Goal: Information Seeking & Learning: Check status

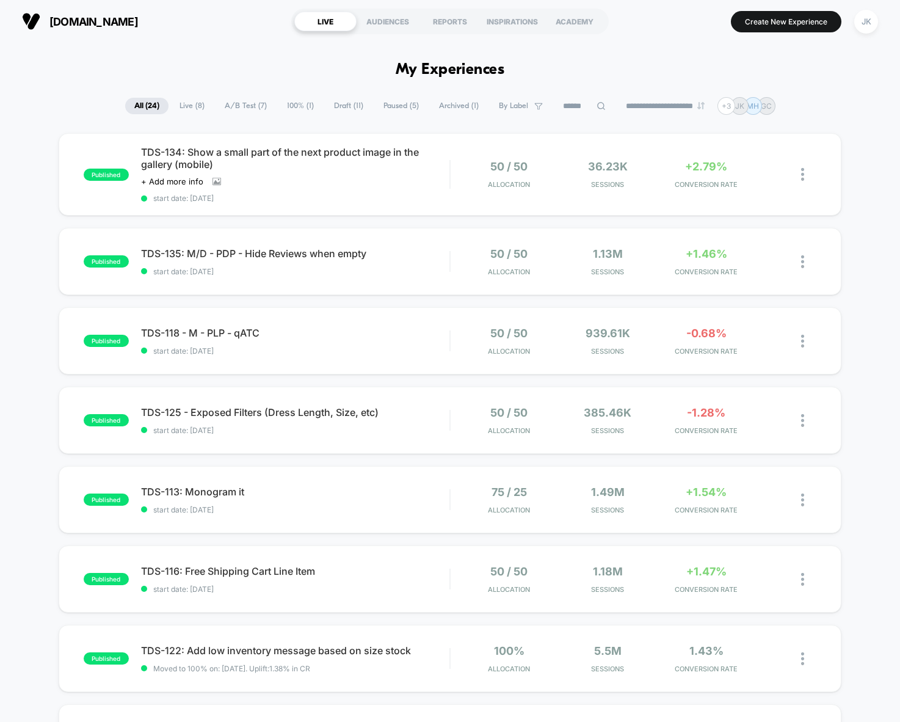
click at [597, 109] on icon at bounding box center [601, 106] width 8 height 8
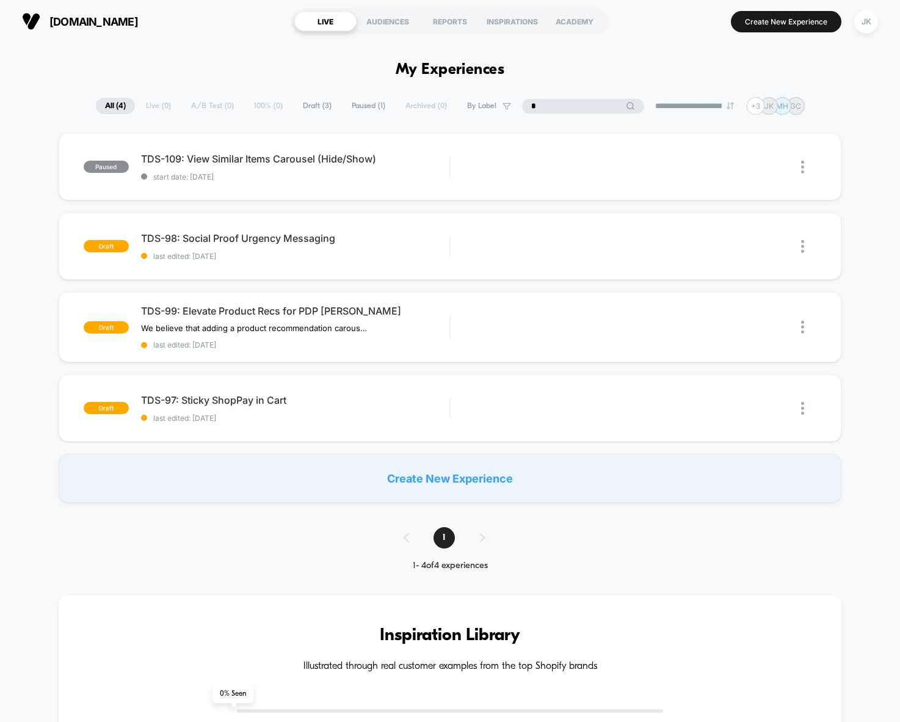
type input "*"
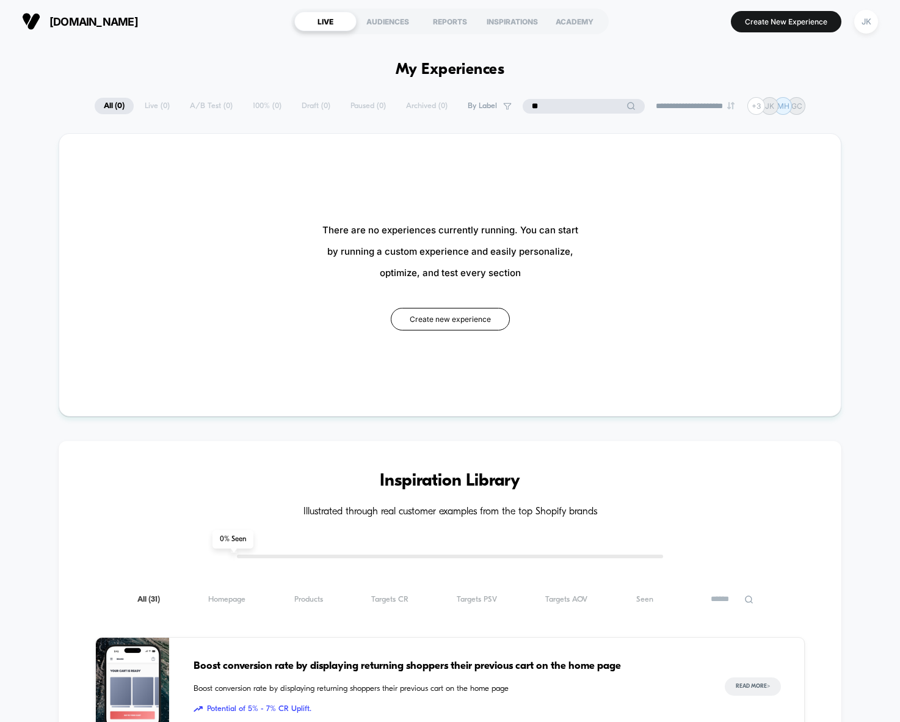
type input "*"
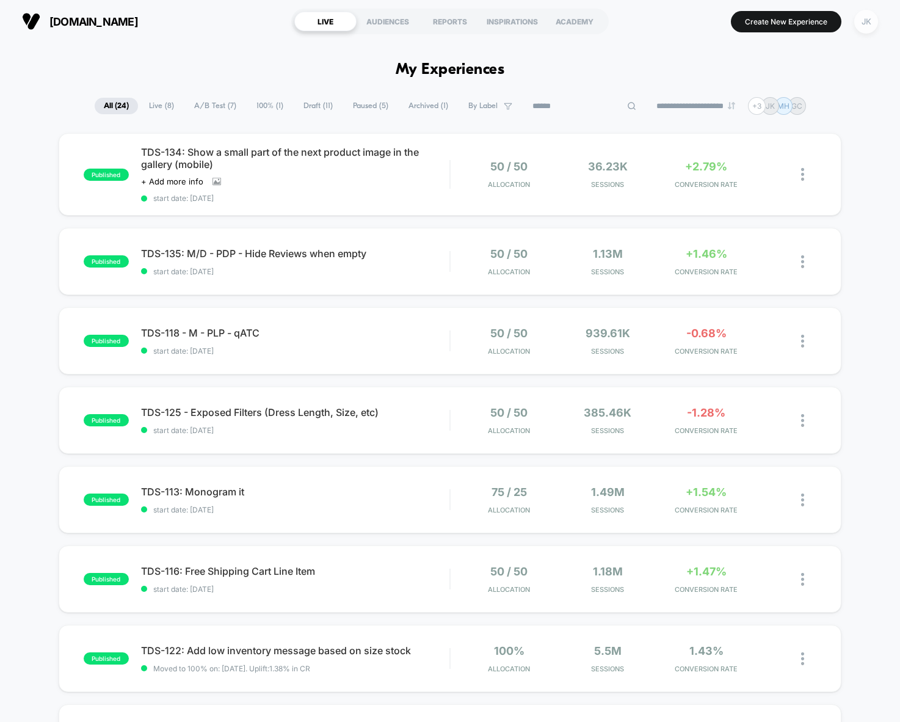
click at [873, 28] on div "JK" at bounding box center [866, 22] width 24 height 24
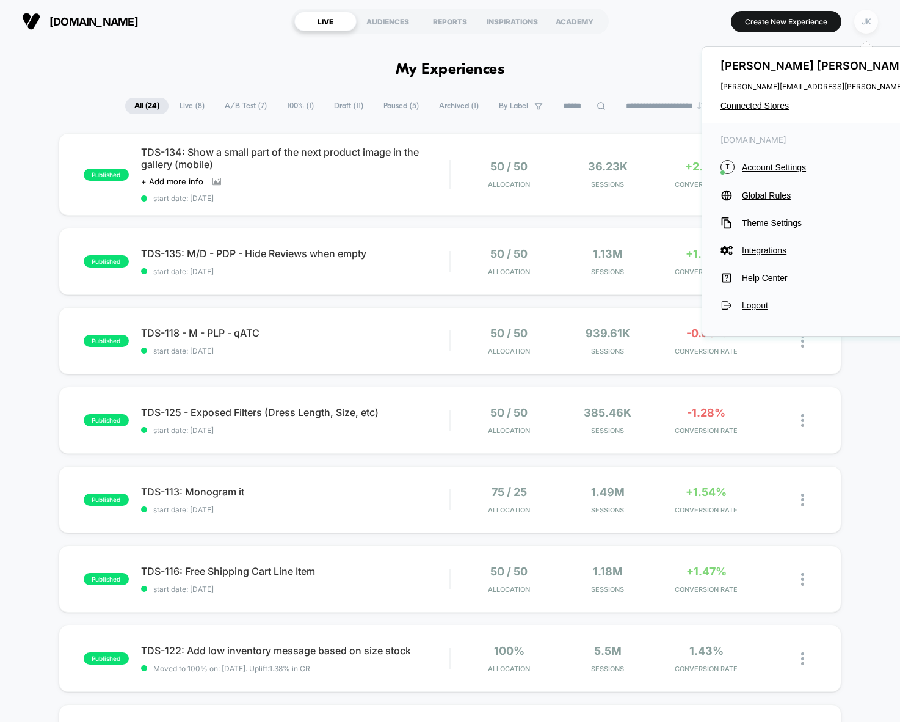
click at [873, 28] on div "JK" at bounding box center [866, 22] width 24 height 24
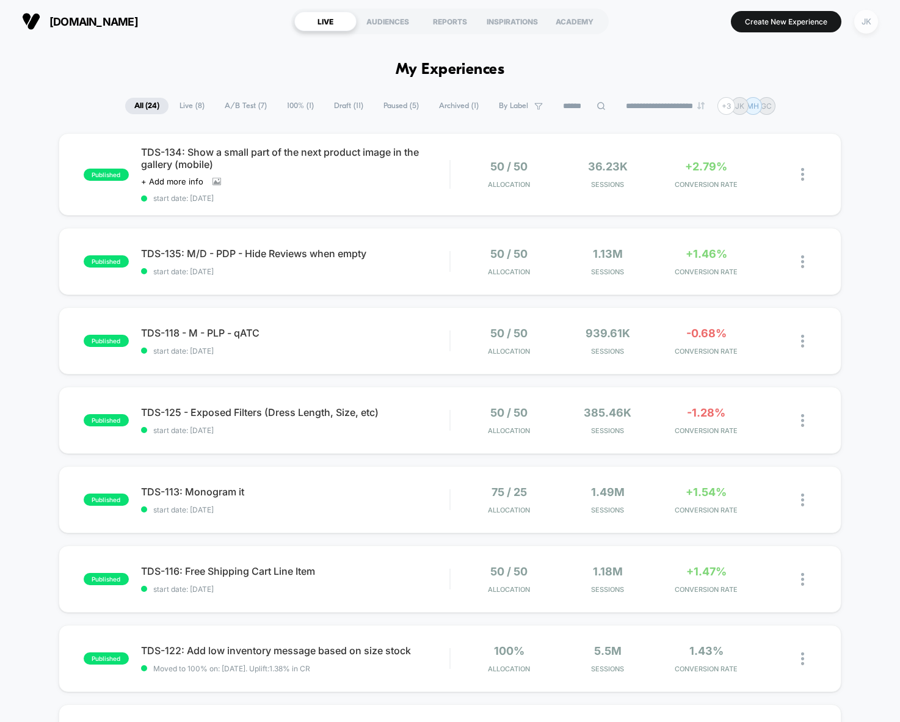
click at [873, 25] on div "JK" at bounding box center [866, 22] width 24 height 24
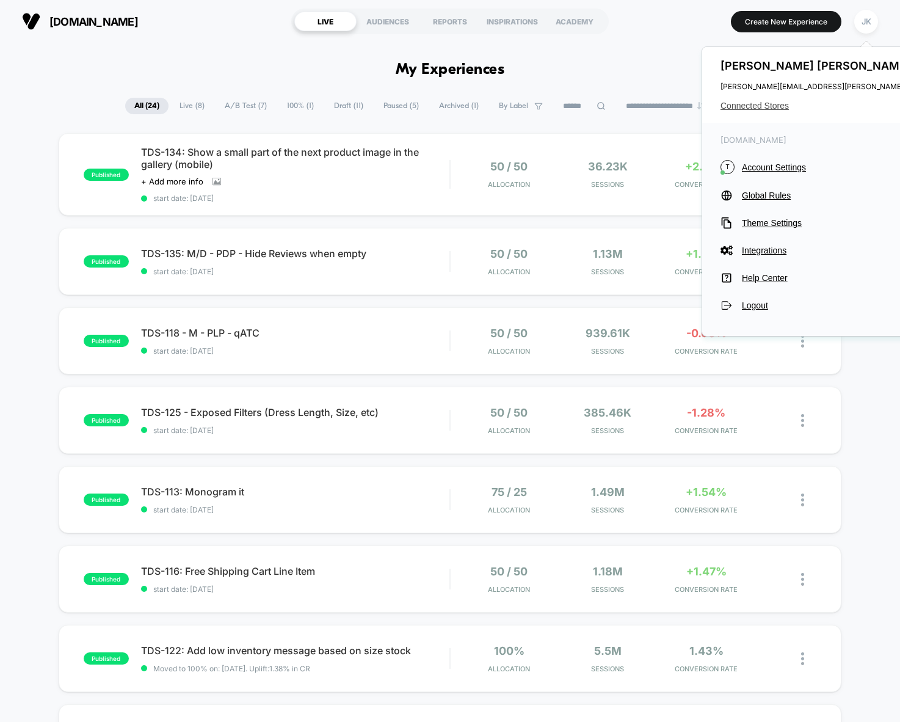
click at [759, 107] on span "Connected Stores" at bounding box center [841, 106] width 242 height 10
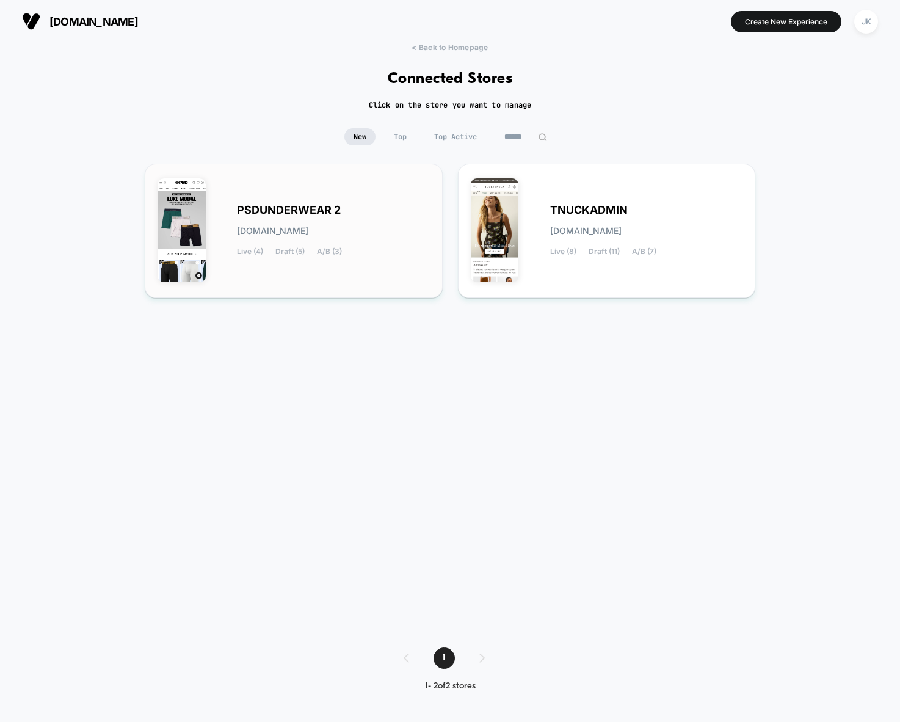
click at [324, 267] on div "PSDUNDERWEAR 2 [DOMAIN_NAME] Live (4) Draft (5) A/B (3)" at bounding box center [293, 230] width 272 height 109
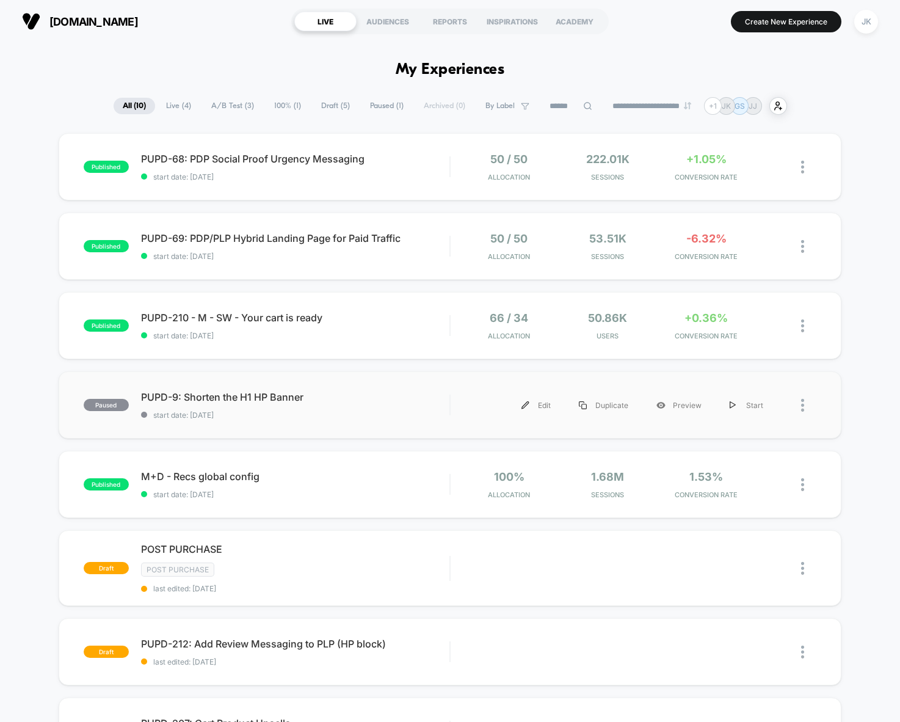
click at [385, 425] on div "paused PUPD-9: Shorten the H1 HP Banner start date: [DATE] Edit Duplicate Previ…" at bounding box center [450, 404] width 783 height 67
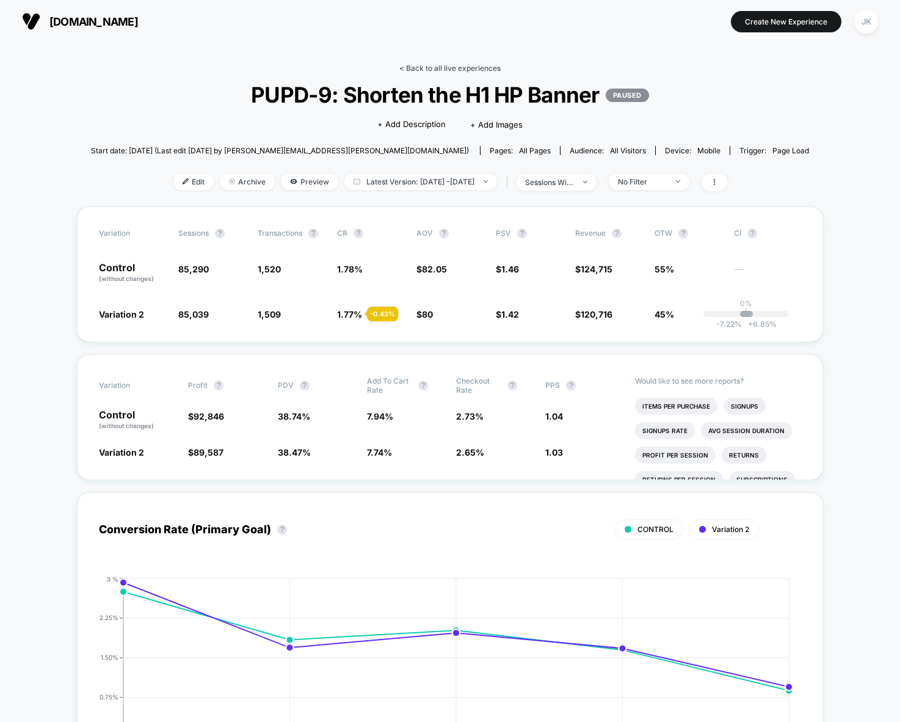
click at [437, 67] on link "< Back to all live experiences" at bounding box center [449, 67] width 101 height 9
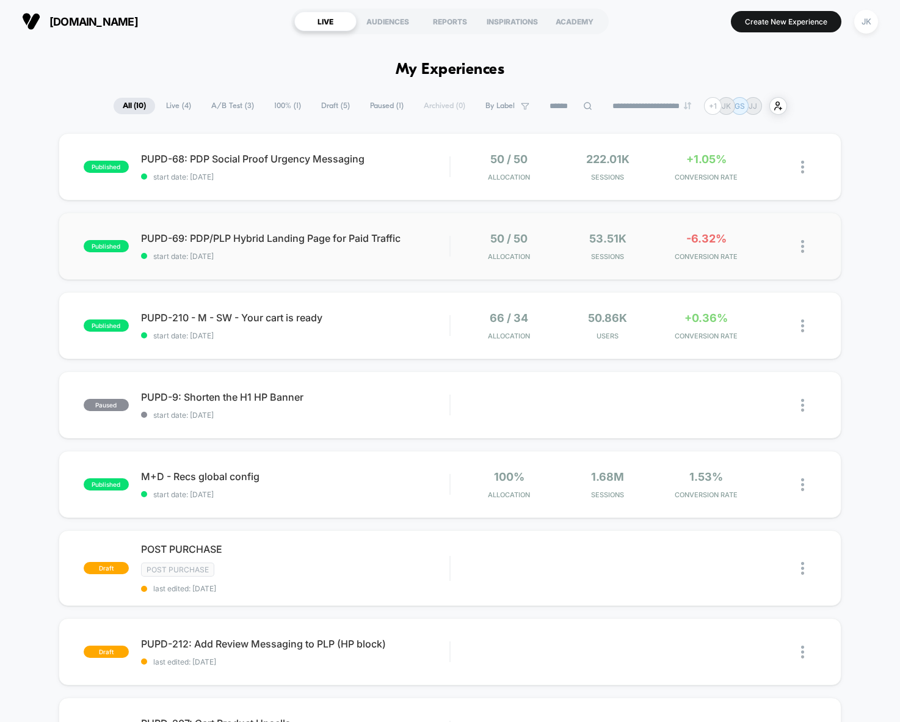
click at [399, 270] on div "published PUPD-69: PDP/PLP Hybrid Landing Page for Paid Traffic start date: [DA…" at bounding box center [450, 245] width 783 height 67
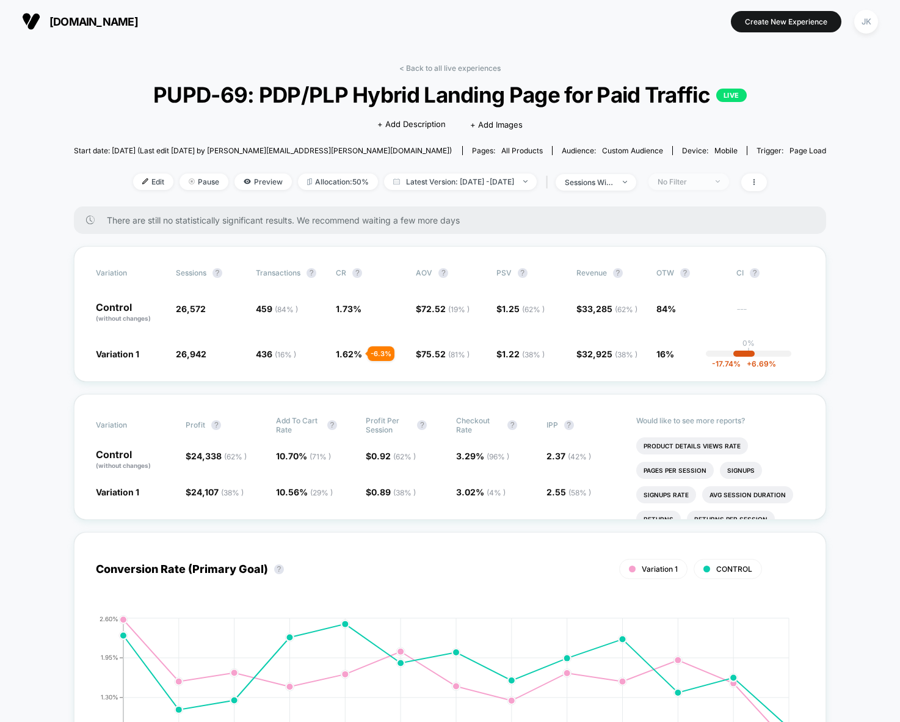
click at [676, 184] on span "No Filter" at bounding box center [688, 181] width 81 height 16
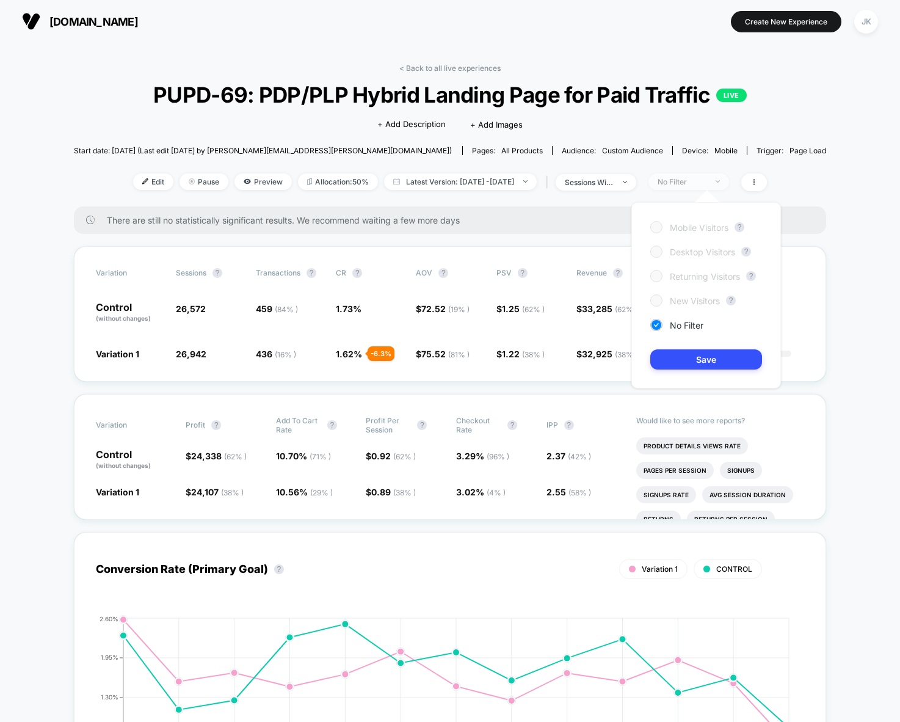
click at [676, 184] on span "No Filter" at bounding box center [688, 181] width 81 height 16
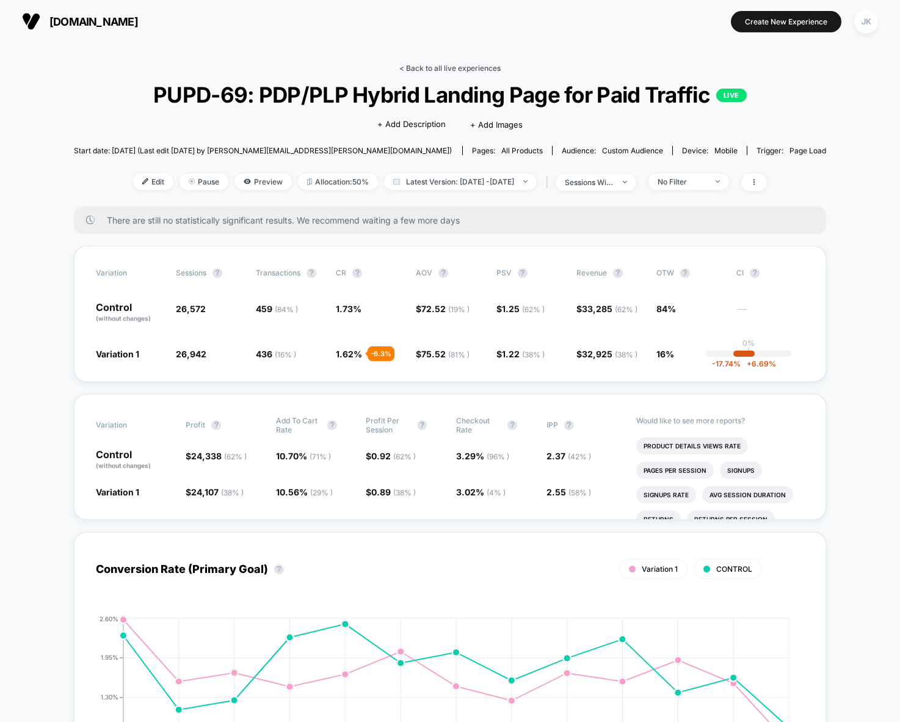
click at [429, 65] on link "< Back to all live experiences" at bounding box center [449, 67] width 101 height 9
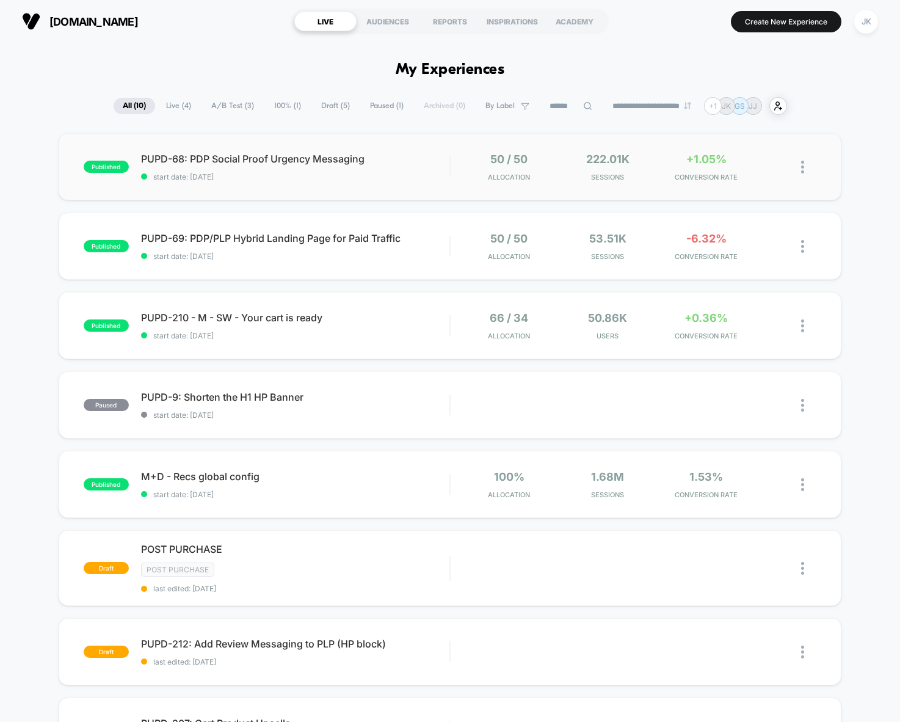
click at [460, 190] on div "published PUPD-68: PDP Social Proof Urgency Messaging start date: [DATE] 50 / 5…" at bounding box center [450, 166] width 783 height 67
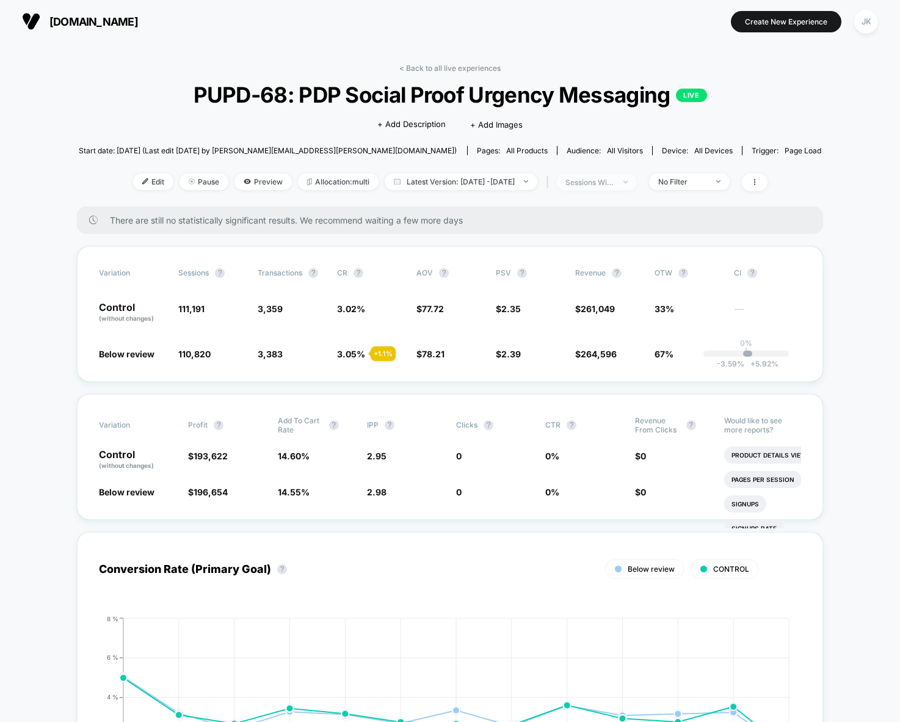
click at [614, 183] on div "sessions with impression" at bounding box center [589, 182] width 49 height 9
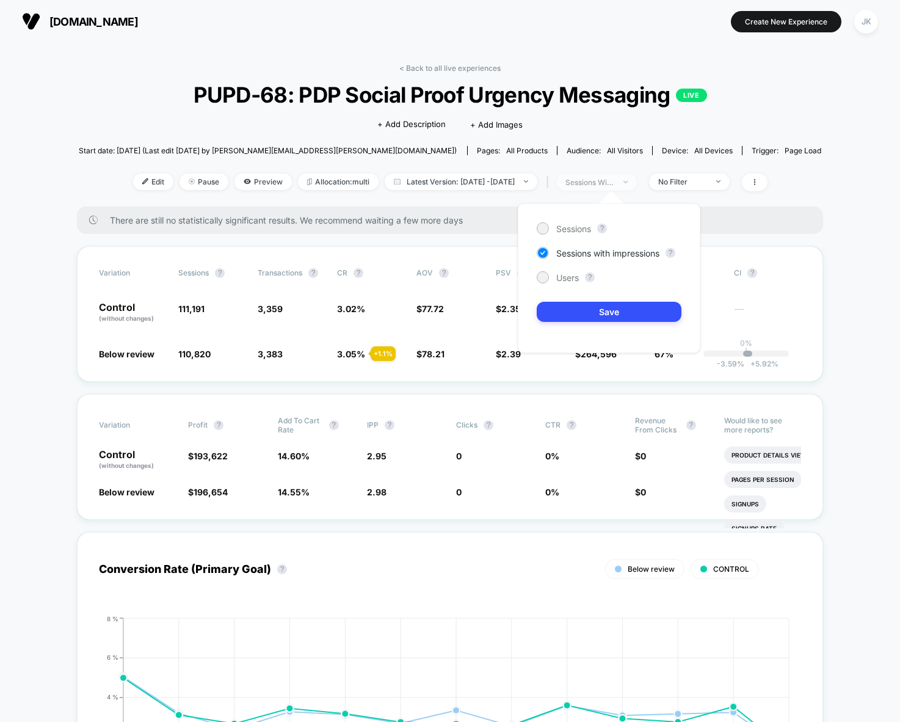
click at [614, 183] on div "sessions with impression" at bounding box center [589, 182] width 49 height 9
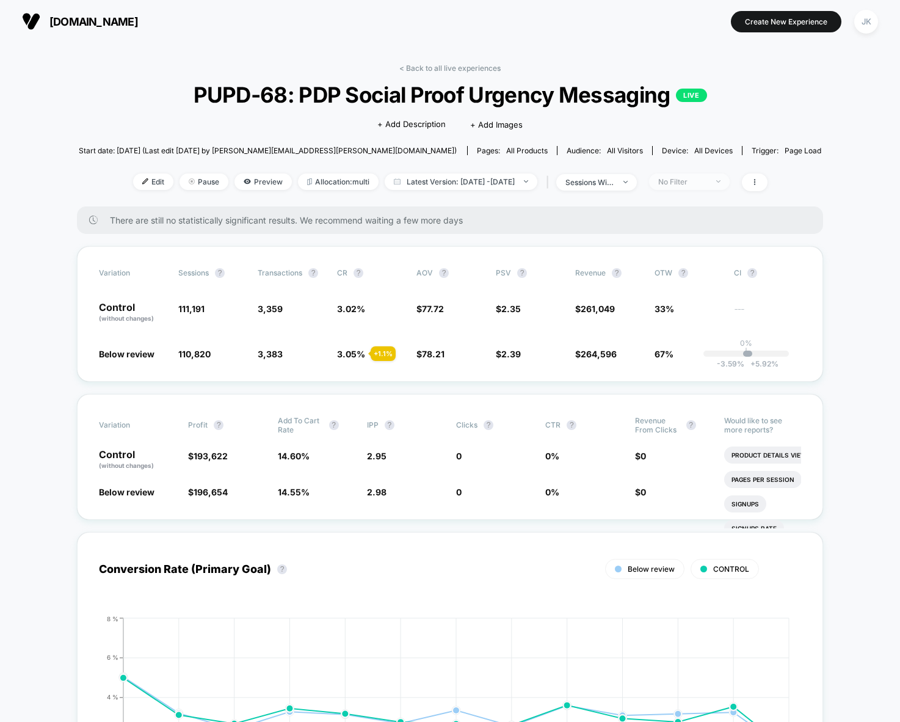
click at [707, 184] on div "No Filter" at bounding box center [682, 181] width 49 height 9
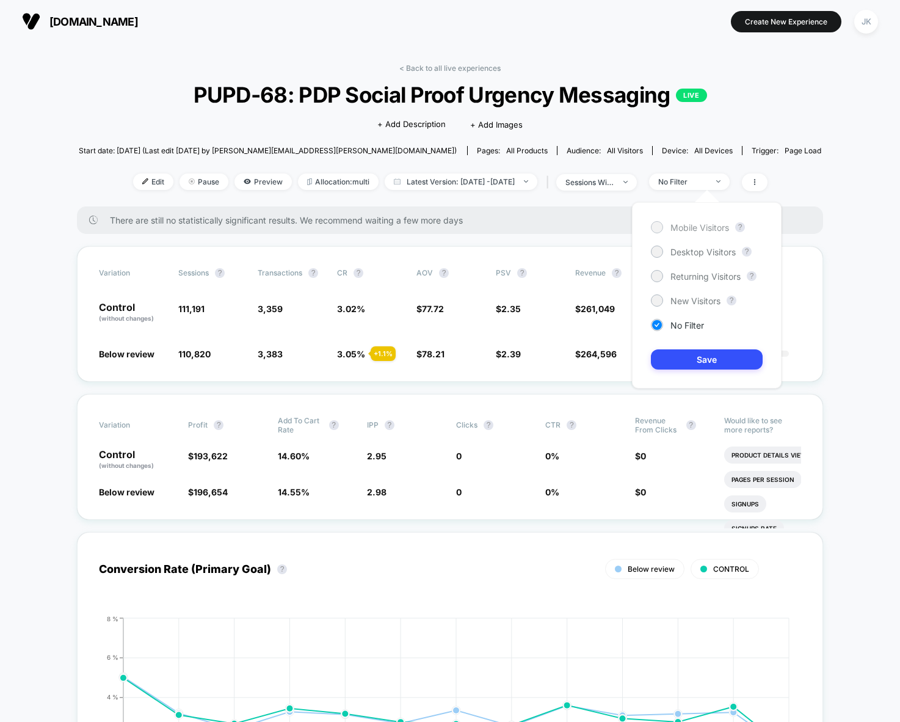
click at [701, 223] on span "Mobile Visitors" at bounding box center [699, 227] width 59 height 10
click at [721, 357] on button "Save" at bounding box center [707, 359] width 112 height 20
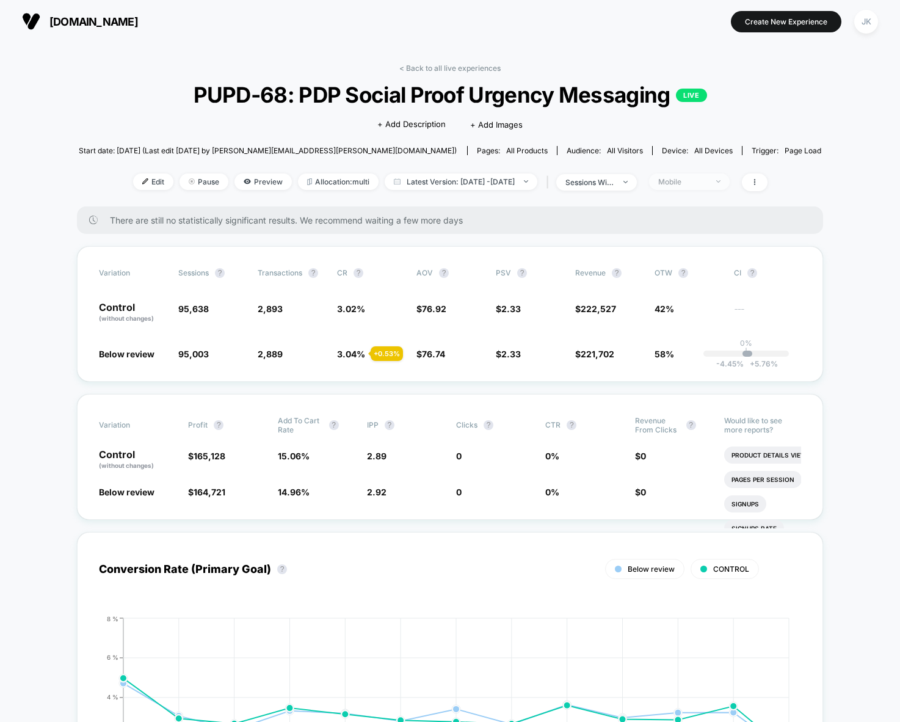
click at [694, 180] on div "Mobile" at bounding box center [682, 181] width 49 height 9
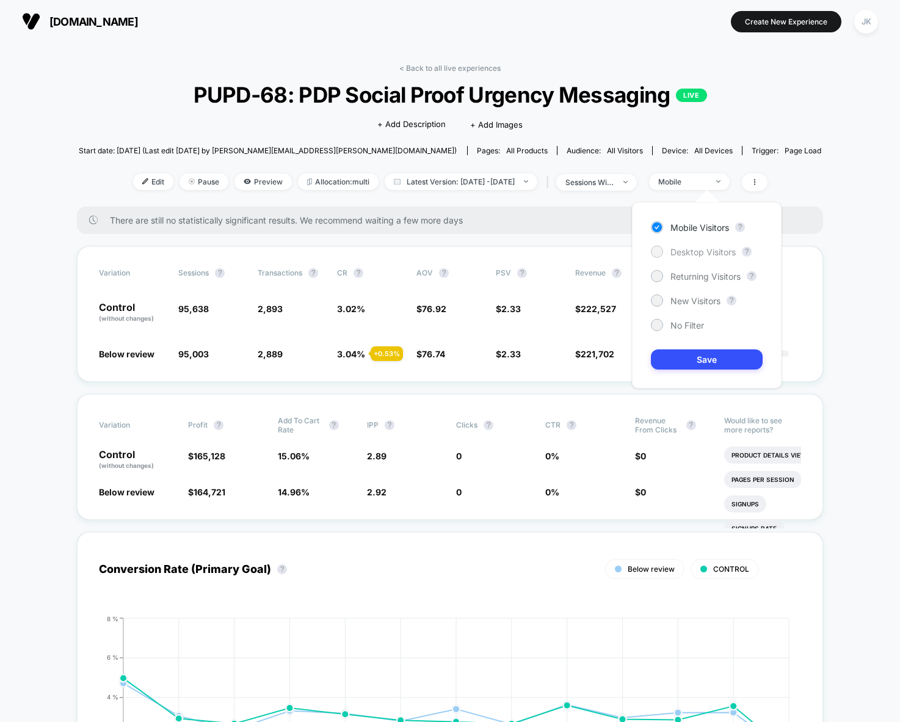
click at [695, 247] on span "Desktop Visitors" at bounding box center [702, 252] width 65 height 10
click at [693, 221] on div "Mobile Visitors" at bounding box center [690, 227] width 78 height 12
click at [691, 261] on div "Mobile Visitors ? Desktop Visitors ? Returning Visitors ? New Visitors ? No Fil…" at bounding box center [707, 295] width 150 height 186
click at [700, 251] on span "Desktop Visitors" at bounding box center [702, 252] width 65 height 10
click at [707, 354] on button "Save" at bounding box center [707, 359] width 112 height 20
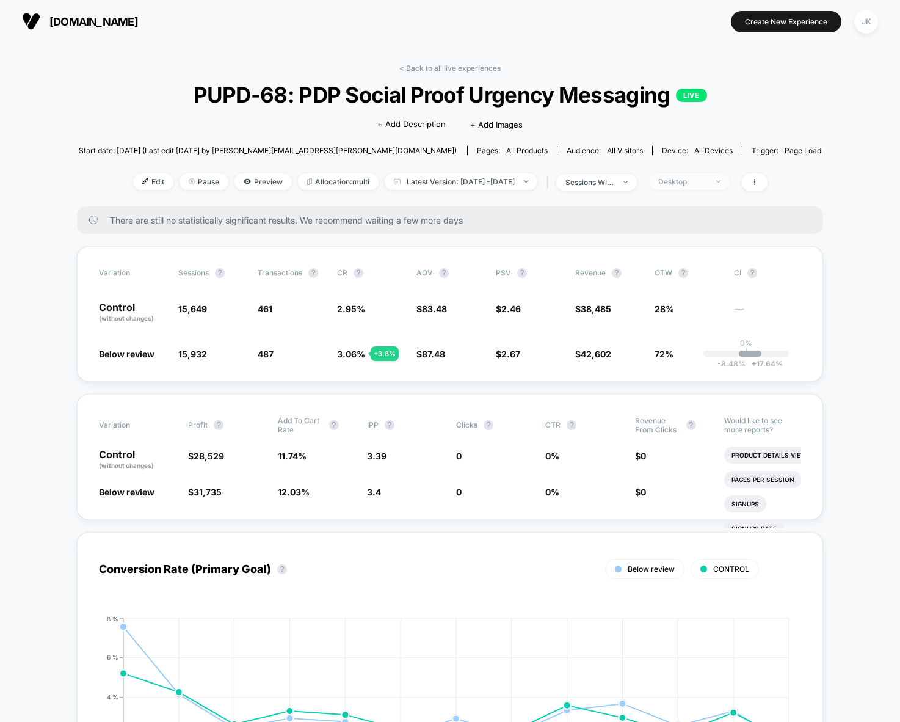
click at [695, 185] on div "Desktop" at bounding box center [682, 181] width 49 height 9
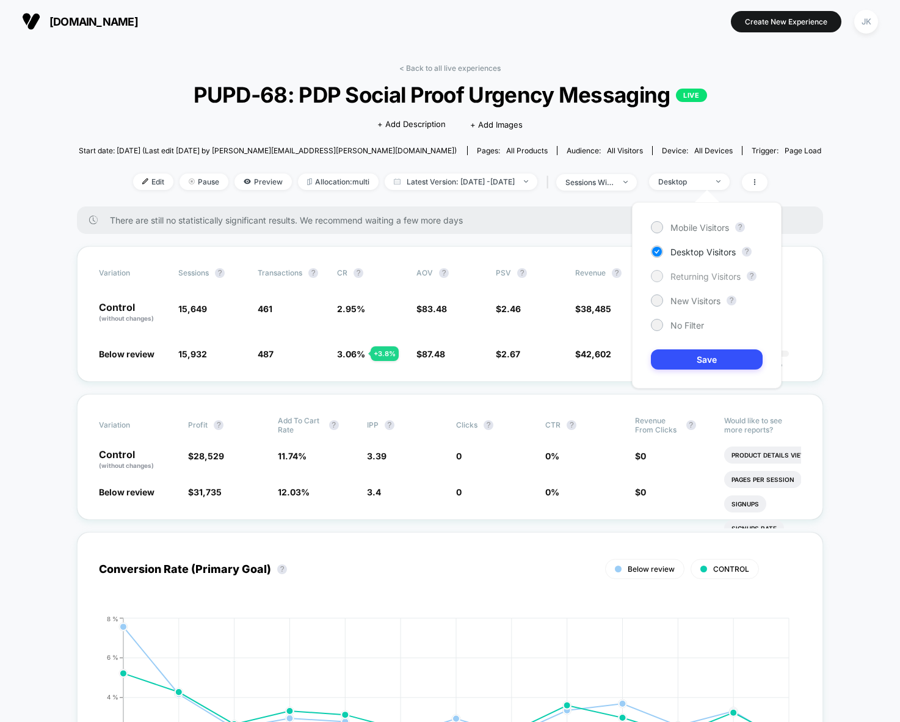
click at [684, 279] on span "Returning Visitors" at bounding box center [705, 276] width 70 height 10
click at [703, 357] on button "Save" at bounding box center [707, 359] width 112 height 20
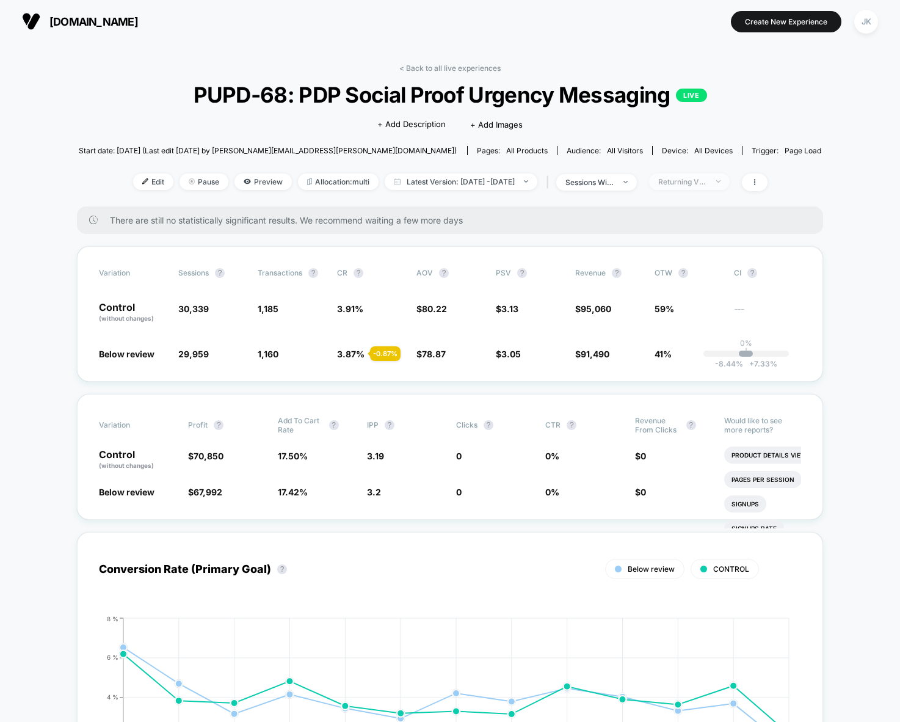
click at [703, 184] on div "Returning Visitors" at bounding box center [682, 181] width 49 height 9
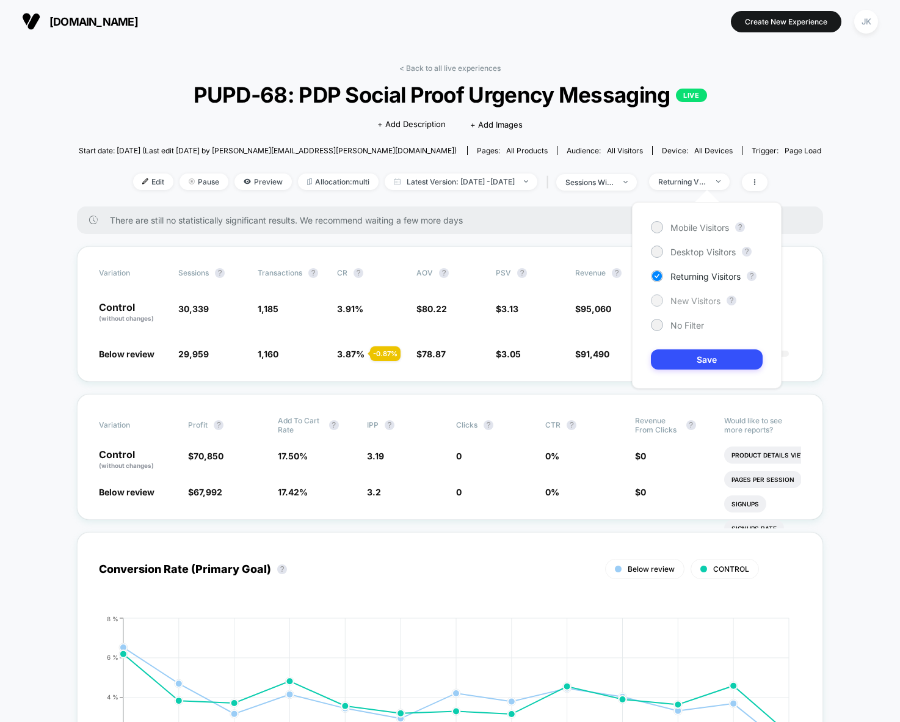
click at [693, 305] on span "New Visitors" at bounding box center [695, 300] width 50 height 10
click at [700, 358] on button "Save" at bounding box center [707, 359] width 112 height 20
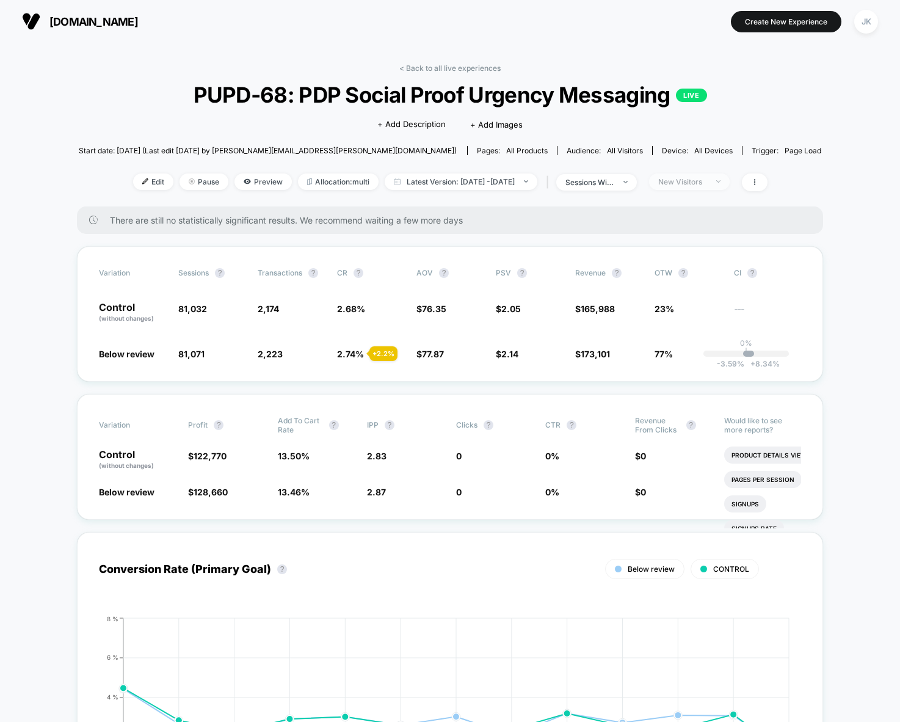
click at [695, 185] on div "New Visitors" at bounding box center [682, 181] width 49 height 9
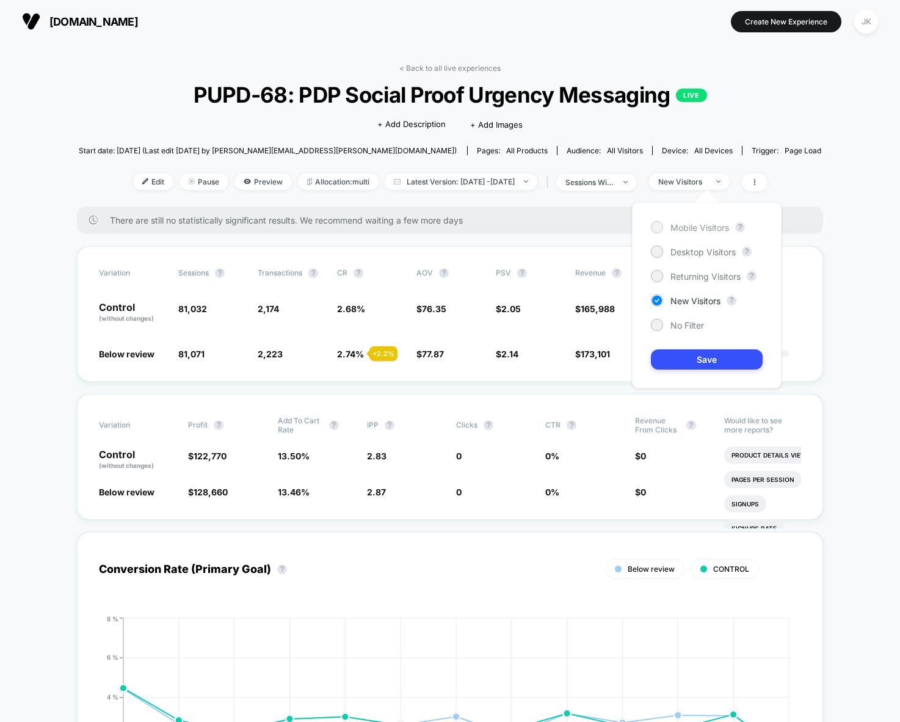
click at [689, 223] on span "Mobile Visitors" at bounding box center [699, 227] width 59 height 10
click at [682, 329] on span "No Filter" at bounding box center [687, 325] width 34 height 10
click at [710, 361] on button "Save" at bounding box center [707, 359] width 112 height 20
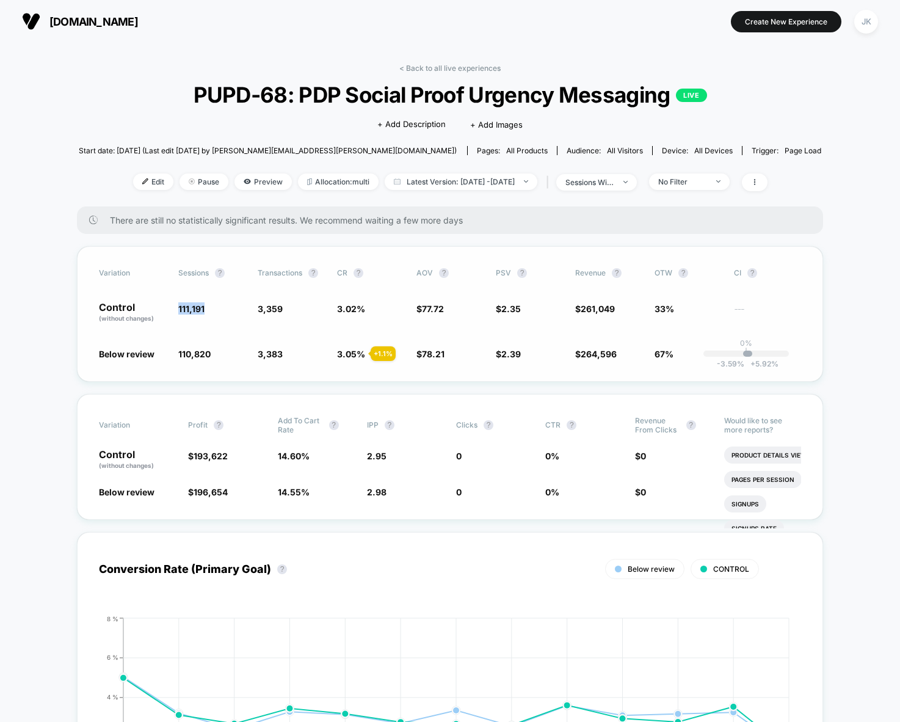
drag, startPoint x: 208, startPoint y: 306, endPoint x: 175, endPoint y: 309, distance: 32.5
click at [175, 309] on div "Control (without changes) 111,191 3,359 3.02 % $ 77.72 $ 2.35 $ 261,049 33% ---" at bounding box center [450, 312] width 702 height 21
drag, startPoint x: 211, startPoint y: 354, endPoint x: 175, endPoint y: 351, distance: 35.5
click at [175, 351] on div "Below review 110,820 - 0.33 % 3,383 + 1.1 % 3.05 % + 1.1 % $ 78.21 + 0.64 % $ 2…" at bounding box center [450, 353] width 702 height 12
click at [273, 308] on span "3,359" at bounding box center [270, 308] width 25 height 10
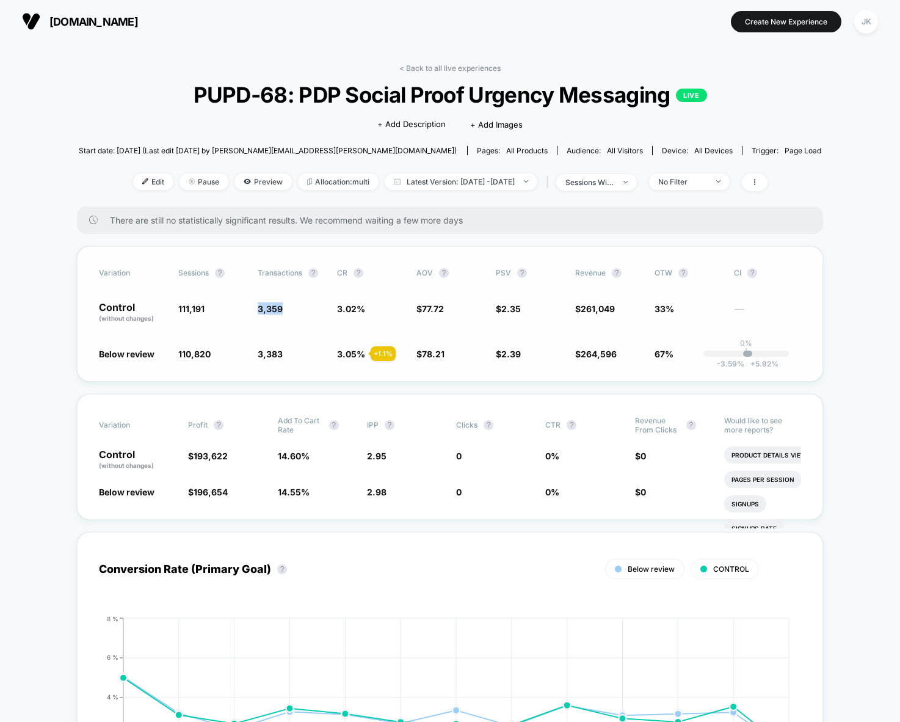
click at [273, 308] on span "3,359" at bounding box center [270, 308] width 25 height 10
copy span "3,359"
click at [285, 353] on span "3,383 + 1.1 %" at bounding box center [291, 353] width 67 height 12
click at [271, 353] on span "3,383" at bounding box center [270, 354] width 25 height 10
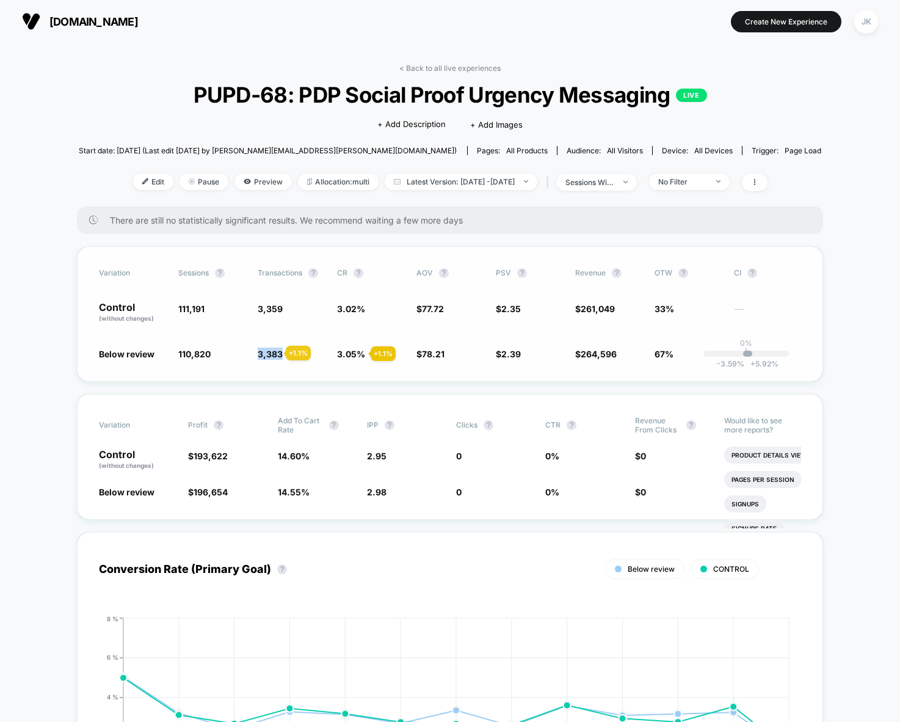
click at [271, 353] on span "3,383" at bounding box center [270, 354] width 25 height 10
copy span "3,383"
